Goal: Answer question/provide support: Share knowledge or assist other users

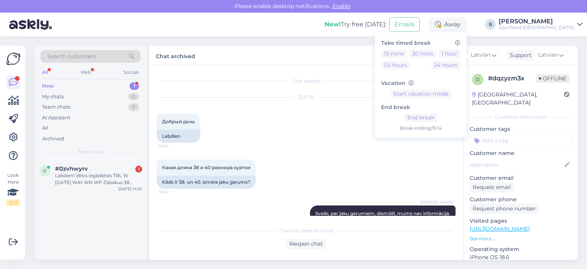
scroll to position [11, 0]
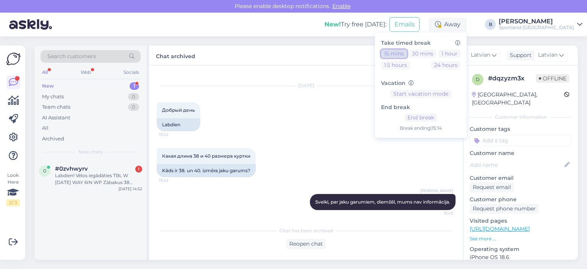
click at [407, 53] on button "15 mins" at bounding box center [394, 53] width 26 height 8
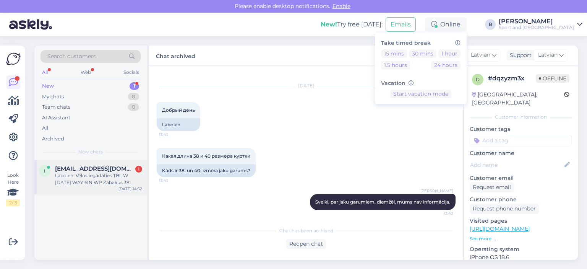
click at [66, 186] on div "i [EMAIL_ADDRESS][DOMAIN_NAME] 1 Labdien! Vēlos iegādāties TBL W [DATE] WAY 6IN…" at bounding box center [90, 177] width 112 height 34
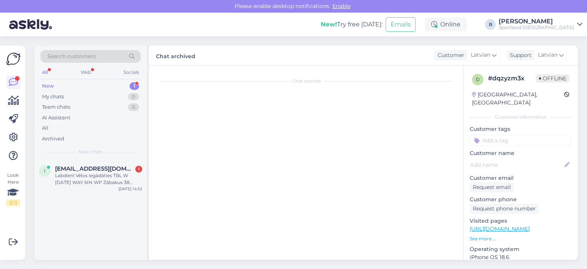
scroll to position [0, 0]
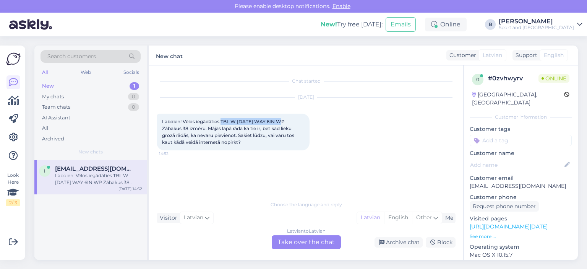
drag, startPoint x: 284, startPoint y: 120, endPoint x: 223, endPoint y: 122, distance: 61.2
click at [223, 122] on span "Labdien! Vēlos iegādāties TBL W [DATE] WAY 6IN WP Zābakus 38 izmēru. Mājas lapā…" at bounding box center [228, 131] width 133 height 26
copy span "TBL W [DATE] WAY 6IN WP"
click at [298, 242] on div "Latvian to Latvian Take over the chat" at bounding box center [306, 242] width 69 height 14
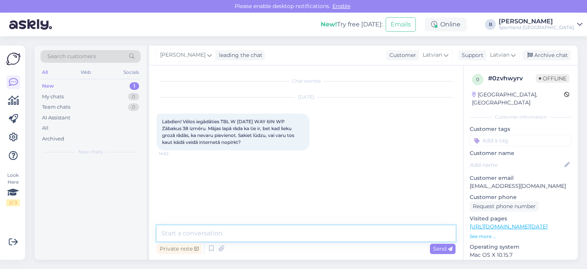
click at [292, 228] on textarea at bounding box center [306, 233] width 299 height 16
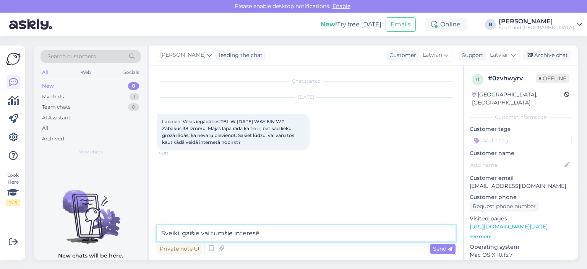
type textarea "Sveiki, gaišie vai tumšie interesē?"
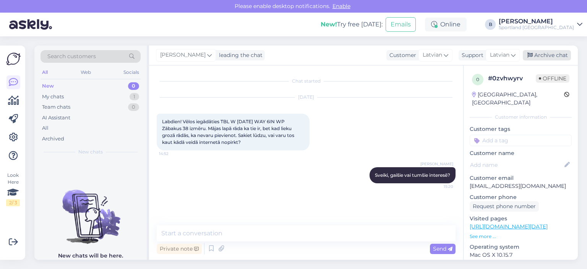
click at [554, 54] on div "Archive chat" at bounding box center [547, 55] width 48 height 10
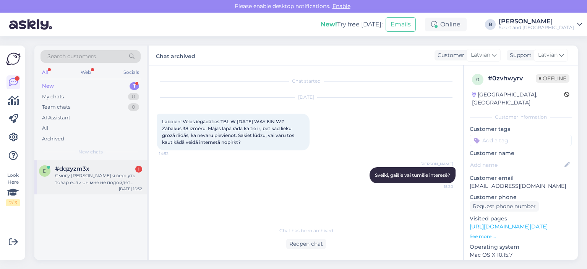
click at [106, 181] on div "Смогу [PERSON_NAME] я вернуть товар если он мне не подойдёт через магазин ваш в…" at bounding box center [98, 179] width 87 height 14
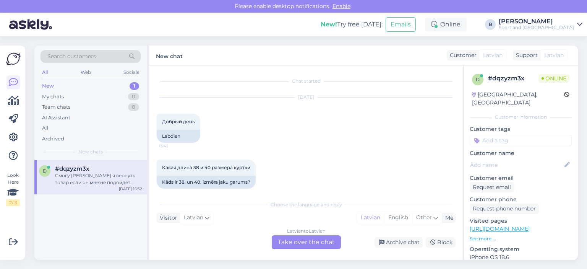
scroll to position [79, 0]
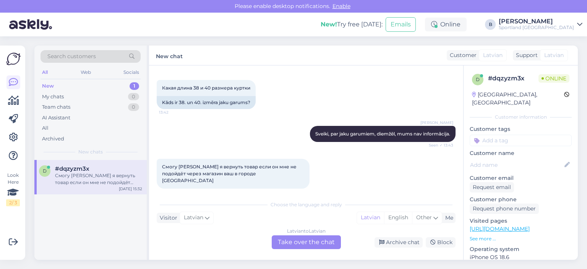
click at [323, 240] on div "Latvian to Latvian Take over the chat" at bounding box center [306, 242] width 69 height 14
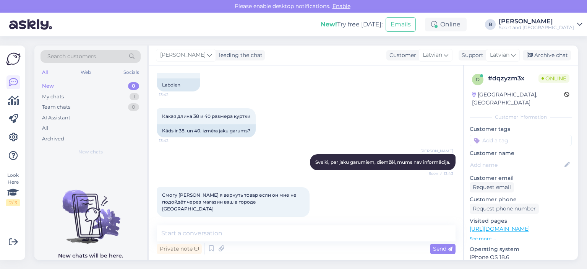
scroll to position [51, 0]
click at [430, 57] on span "Latvian" at bounding box center [431, 55] width 19 height 8
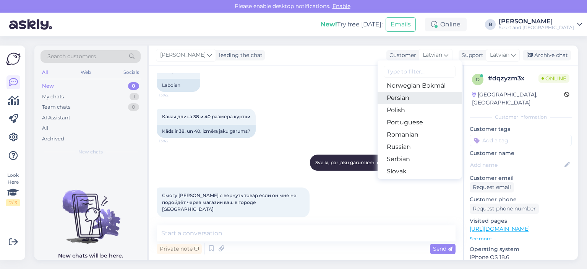
scroll to position [237, 0]
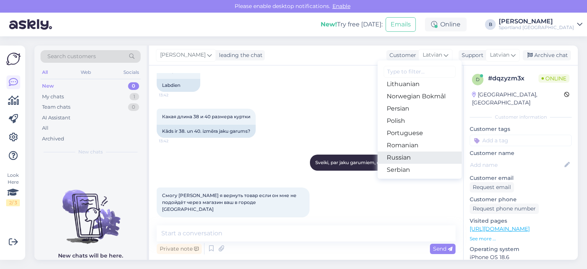
click at [400, 158] on link "Russian" at bounding box center [419, 157] width 84 height 12
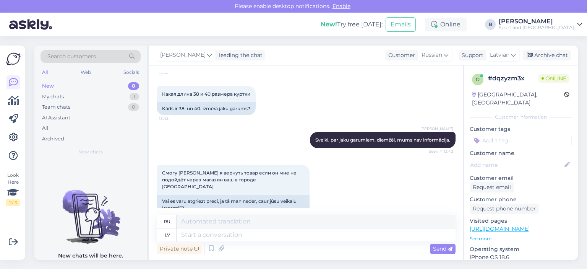
scroll to position [81, 0]
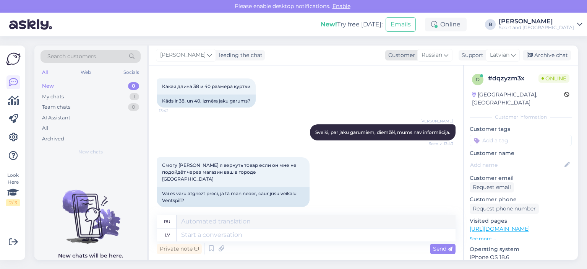
click at [432, 55] on span "Russian" at bounding box center [431, 55] width 21 height 8
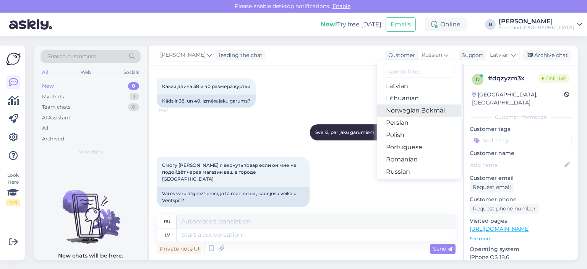
scroll to position [199, 0]
click at [400, 109] on link "Latvian" at bounding box center [419, 110] width 84 height 12
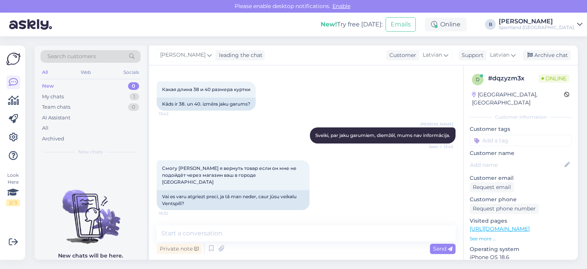
scroll to position [71, 0]
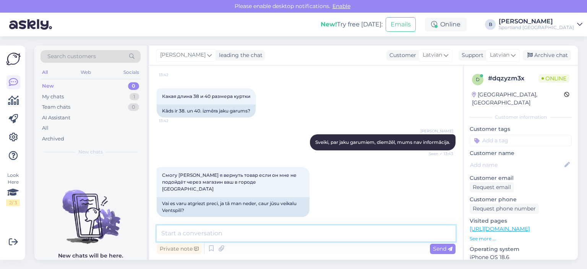
click at [258, 235] on textarea at bounding box center [306, 233] width 299 height 16
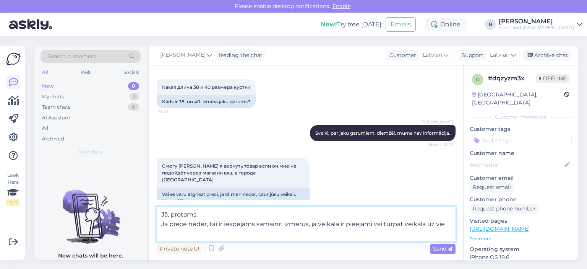
scroll to position [81, 0]
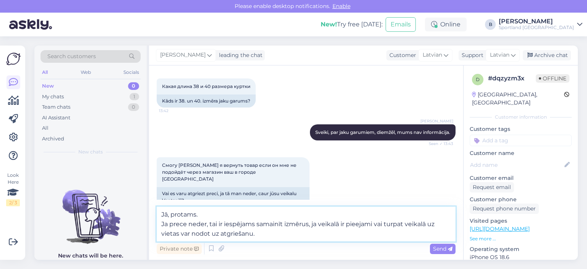
type textarea "Jā, protams. Ja prece neder, tai ir iespējams samainīt izmērus, ja veikalā ir p…"
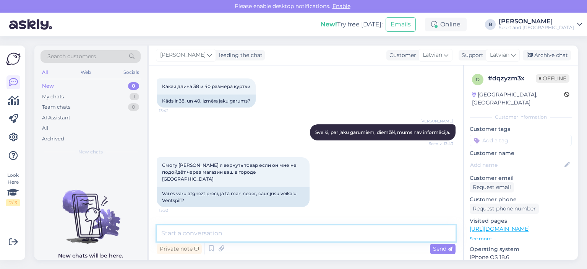
scroll to position [118, 0]
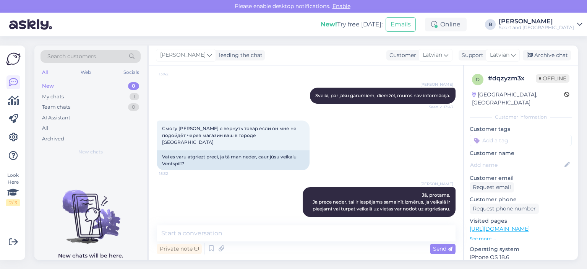
click at [552, 60] on div "[PERSON_NAME] leading the chat Customer Latvian Arabic Belarusian Bulgarian Chi…" at bounding box center [363, 55] width 429 height 20
click at [555, 55] on div "Archive chat" at bounding box center [547, 55] width 48 height 10
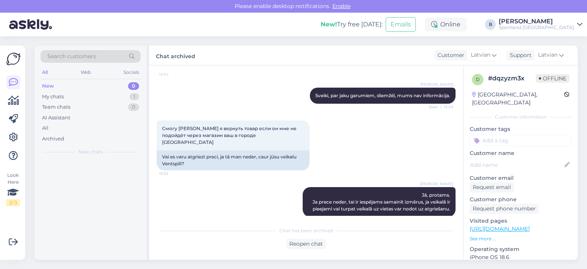
scroll to position [120, 0]
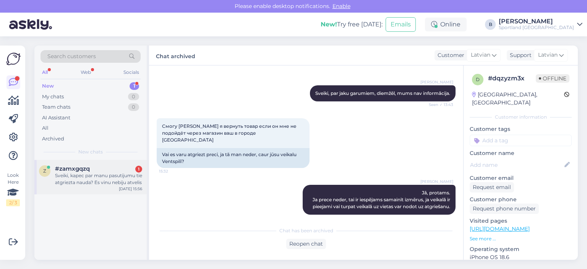
click at [93, 181] on div "Sveiki, kapec par manu pasutijumu tie atgriezta nauda? Es vinu nebiju atvelis" at bounding box center [98, 179] width 87 height 14
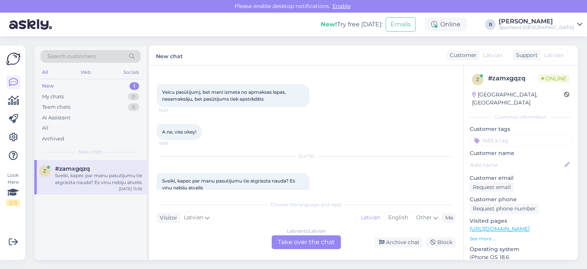
scroll to position [44, 0]
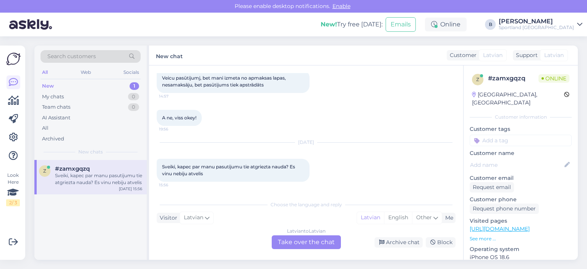
click at [320, 242] on div "Latvian to Latvian Take over the chat" at bounding box center [306, 242] width 69 height 14
click at [298, 246] on div "Latvian to Latvian Take over the chat" at bounding box center [306, 242] width 69 height 14
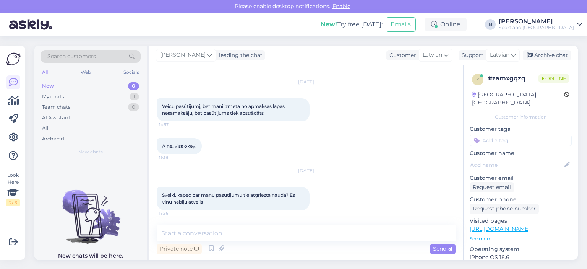
scroll to position [15, 0]
click at [263, 238] on textarea at bounding box center [306, 233] width 299 height 16
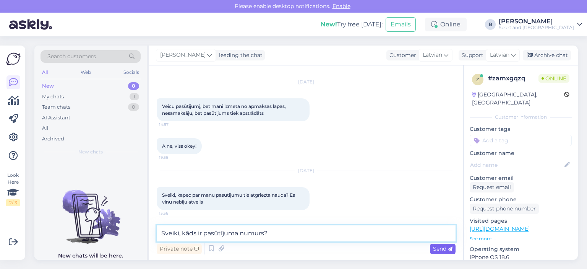
type textarea "Sveiki, kāds ir pasūtījuma numurs?"
click at [443, 250] on span "Send" at bounding box center [442, 248] width 19 height 7
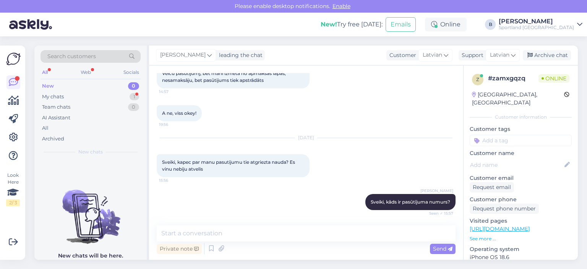
scroll to position [81, 0]
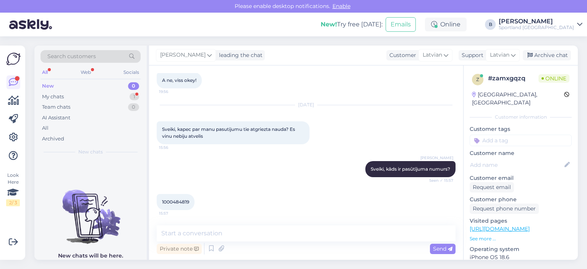
click at [172, 201] on span "1000484819" at bounding box center [175, 202] width 27 height 6
copy div "1000484819 15:57"
click at [249, 235] on textarea at bounding box center [306, 233] width 299 height 16
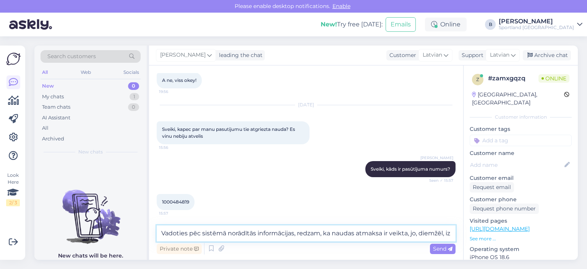
scroll to position [89, 0]
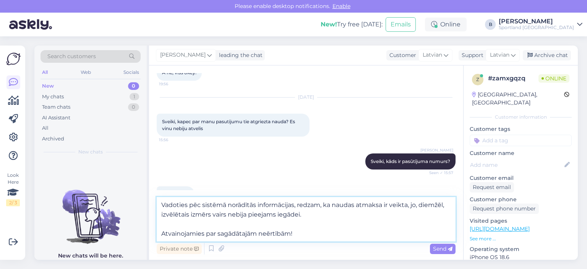
click at [311, 216] on textarea "Vadoties pēc sistēmā norādītās informācijas, redzam, ka naudas atmaksa ir veikt…" at bounding box center [306, 219] width 299 height 44
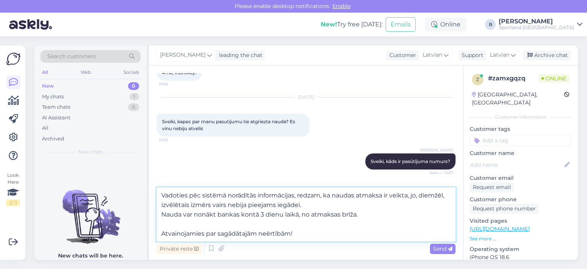
type textarea "Vadoties pēc sistēmā norādītās informācijas, redzam, ka naudas atmaksa ir veikt…"
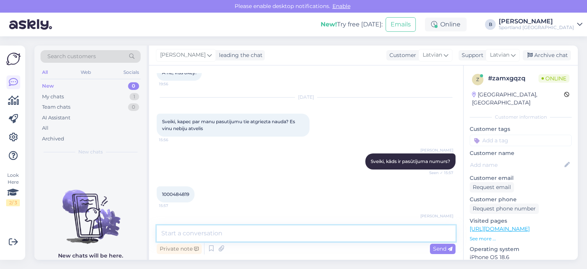
scroll to position [155, 0]
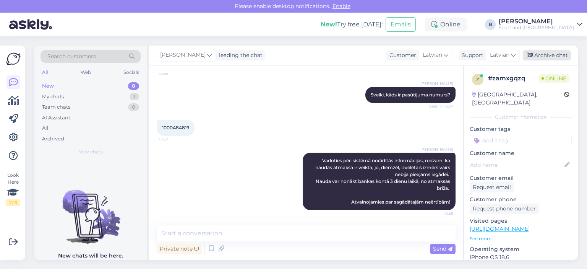
click at [537, 52] on div "Archive chat" at bounding box center [547, 55] width 48 height 10
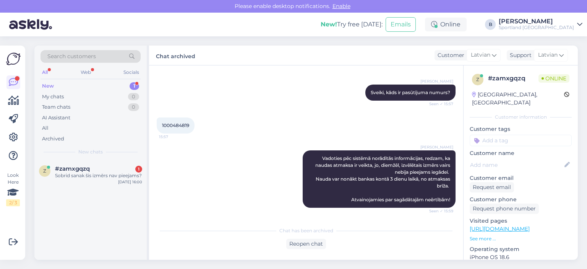
scroll to position [190, 0]
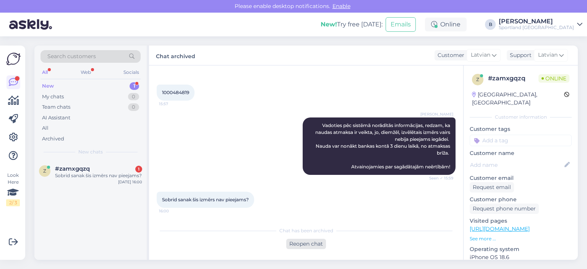
click at [302, 242] on div "Reopen chat" at bounding box center [306, 243] width 40 height 10
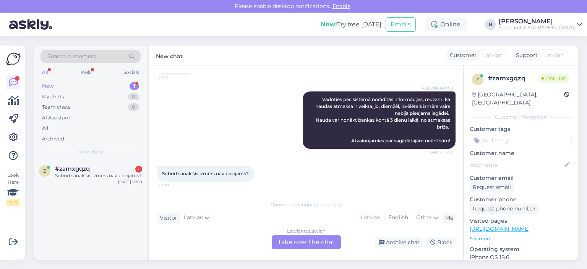
click at [320, 242] on div "Latvian to Latvian Take over the chat" at bounding box center [306, 242] width 69 height 14
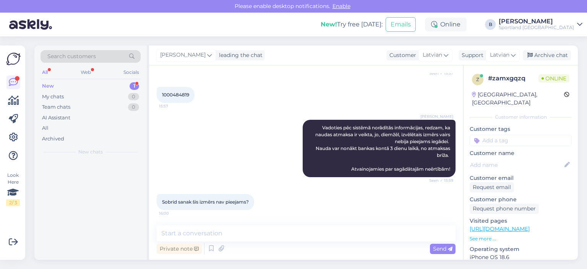
scroll to position [188, 0]
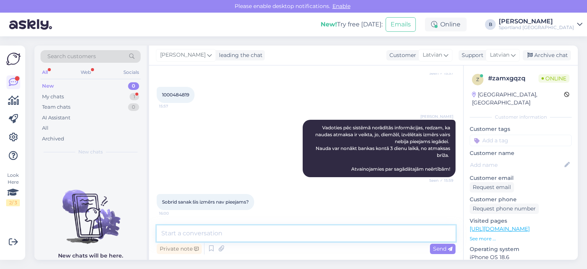
click at [319, 234] on textarea at bounding box center [306, 233] width 299 height 16
type textarea "Jā, nav pieejams, diemžēl."
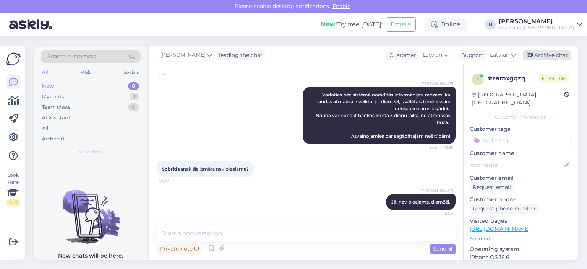
click at [544, 56] on div "Archive chat" at bounding box center [547, 55] width 48 height 10
